Goal: Information Seeking & Learning: Learn about a topic

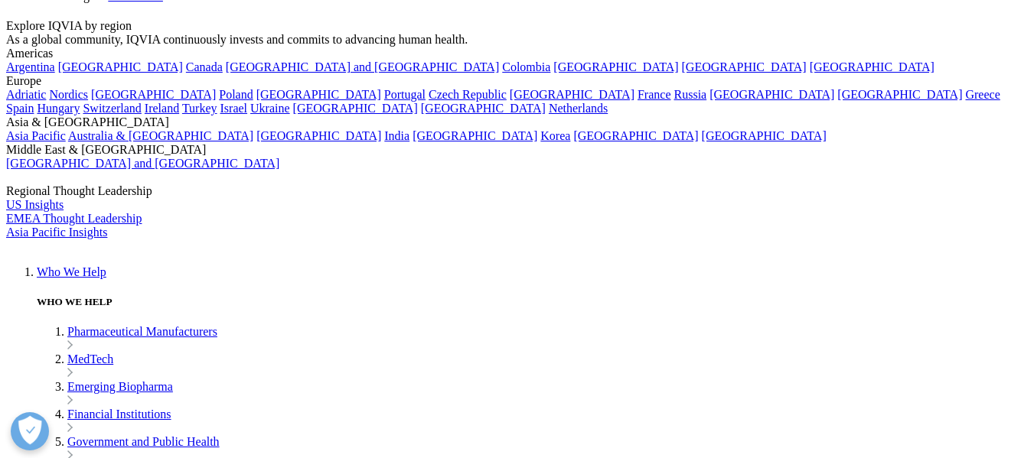
scroll to position [153, 0]
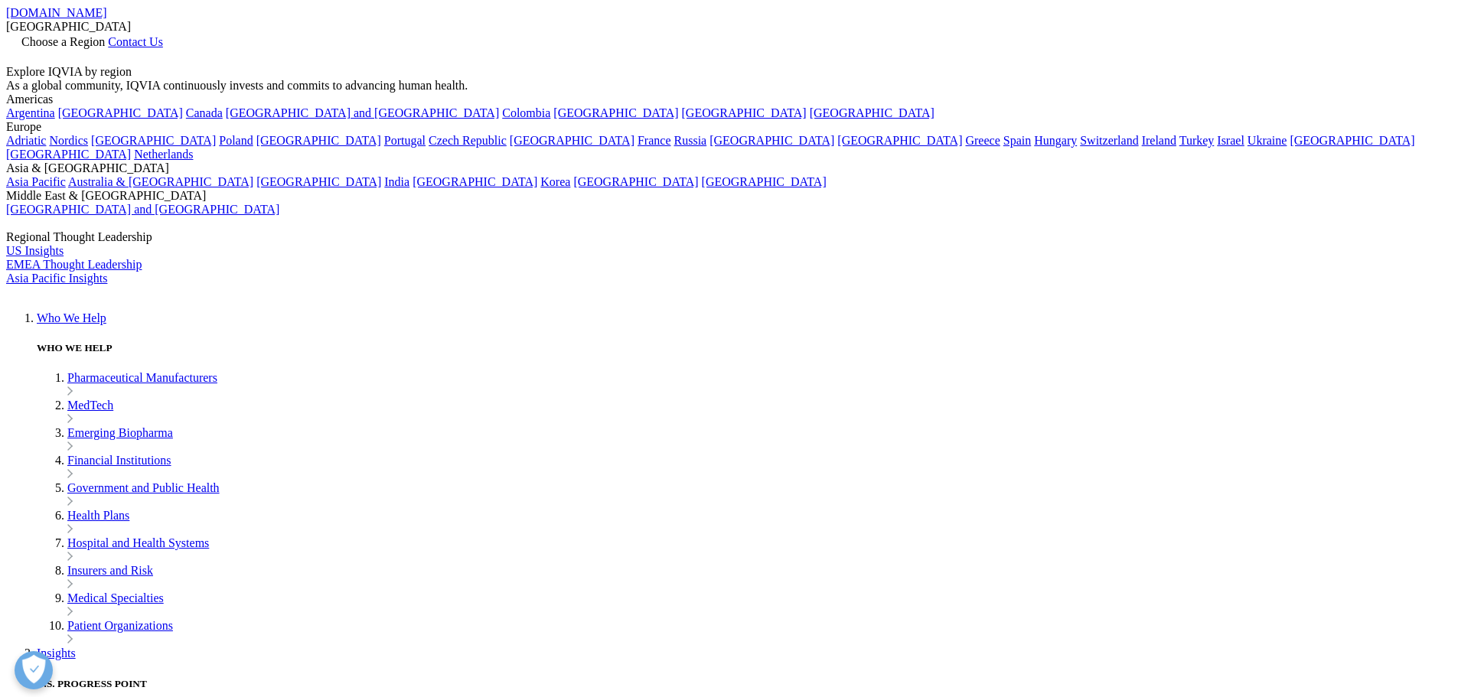
scroll to position [140, 903]
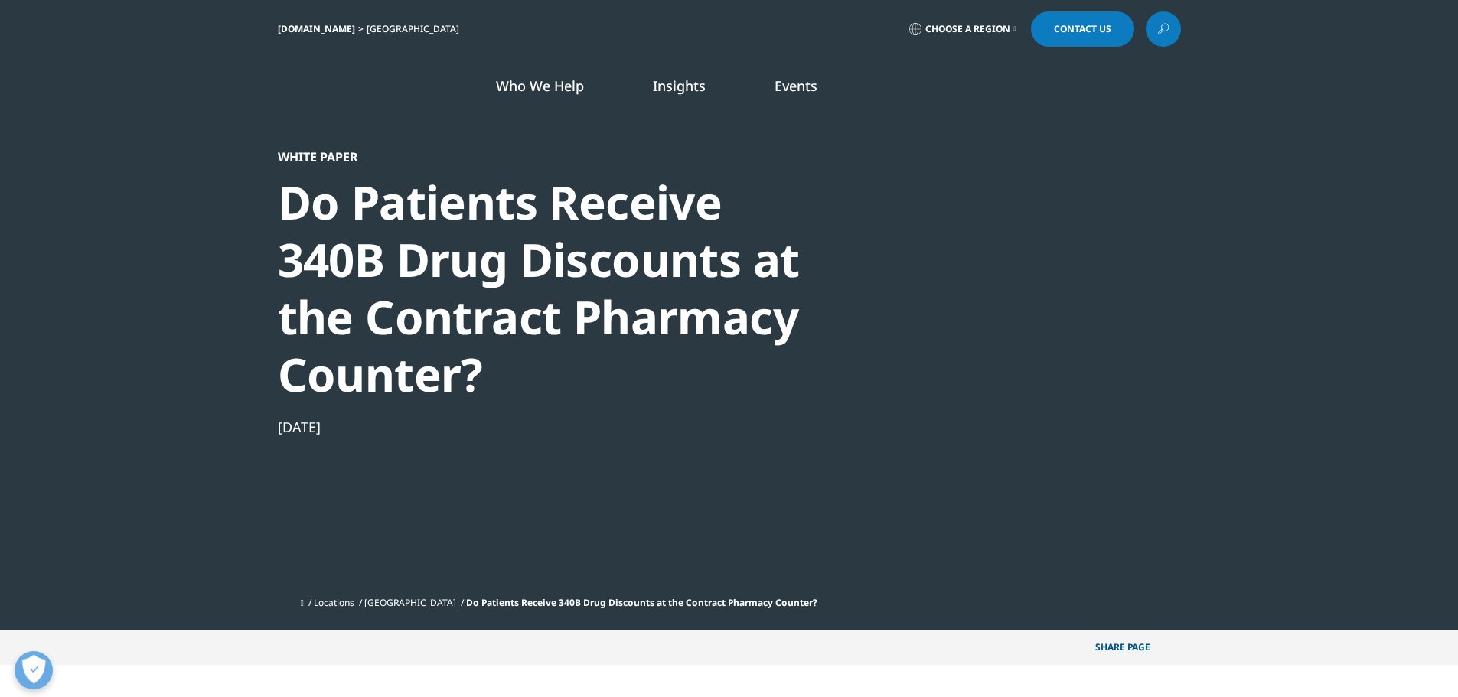
drag, startPoint x: 621, startPoint y: 350, endPoint x: 582, endPoint y: 351, distance: 38.3
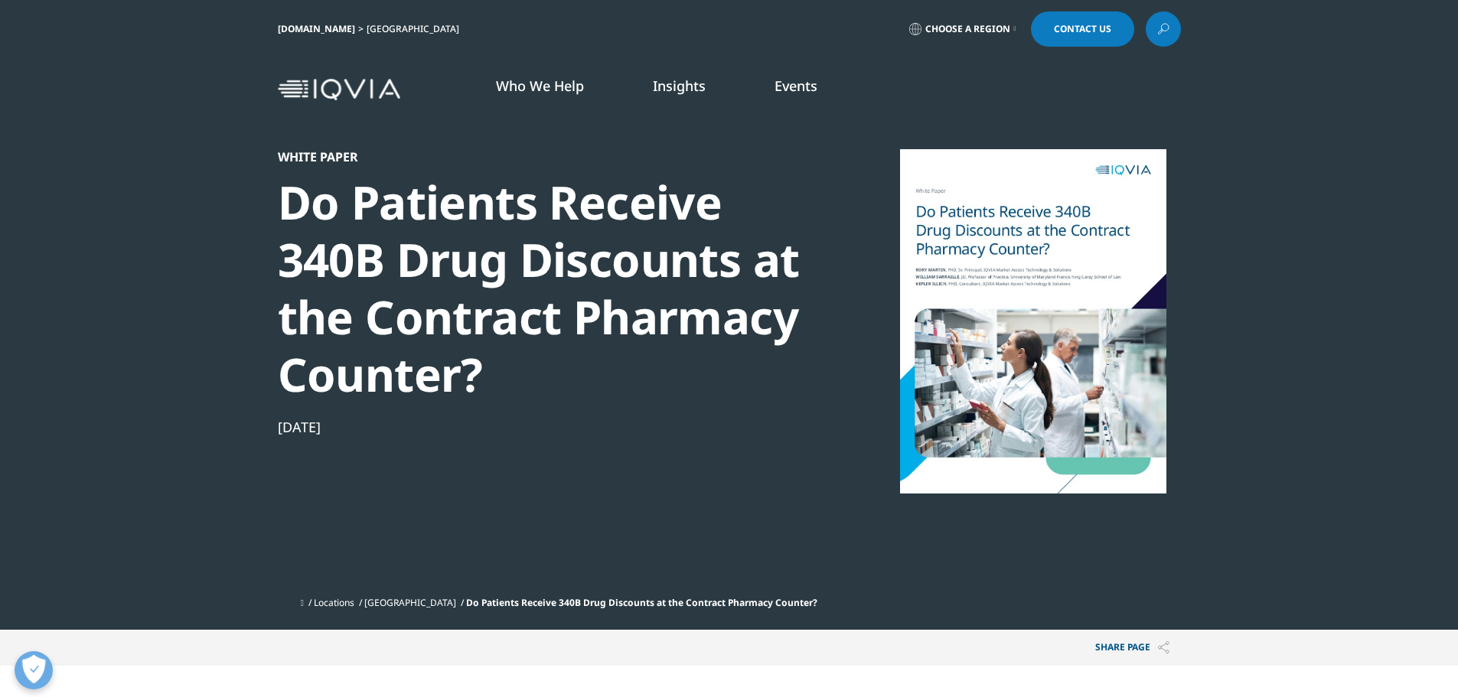
click at [621, 350] on div "Do Patients Receive 340B Drug Discounts at the Contract Pharmacy Counter?" at bounding box center [540, 289] width 525 height 230
click at [491, 373] on div "Do Patients Receive 340B Drug Discounts at the Contract Pharmacy Counter?" at bounding box center [540, 289] width 525 height 230
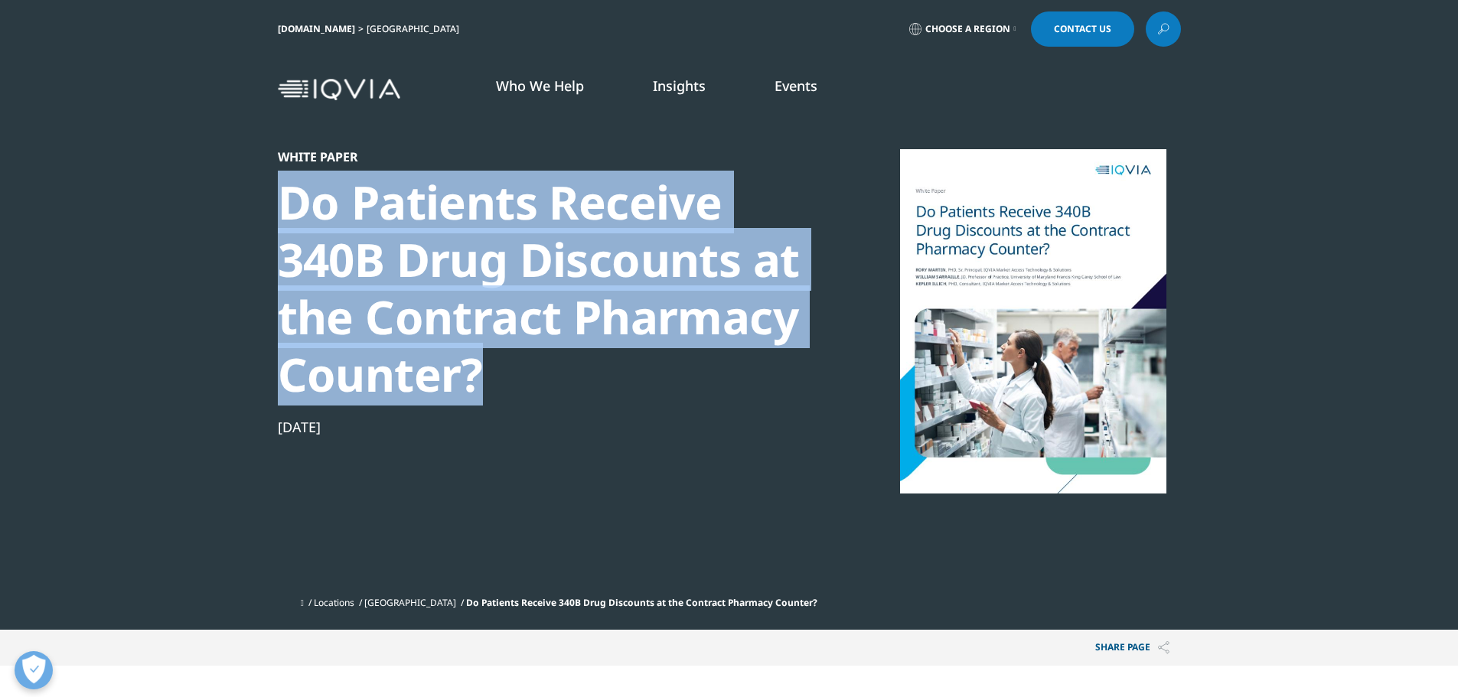
drag, startPoint x: 478, startPoint y: 372, endPoint x: 253, endPoint y: 204, distance: 280.6
click at [253, 204] on section "White Paper Do Patients Receive 340B Drug Discounts at the Contract Pharmacy Co…" at bounding box center [729, 315] width 1458 height 630
copy div "Do Patients Receive 340B Drug Discounts at the Contract Pharmacy Counter?"
